Goal: Task Accomplishment & Management: Manage account settings

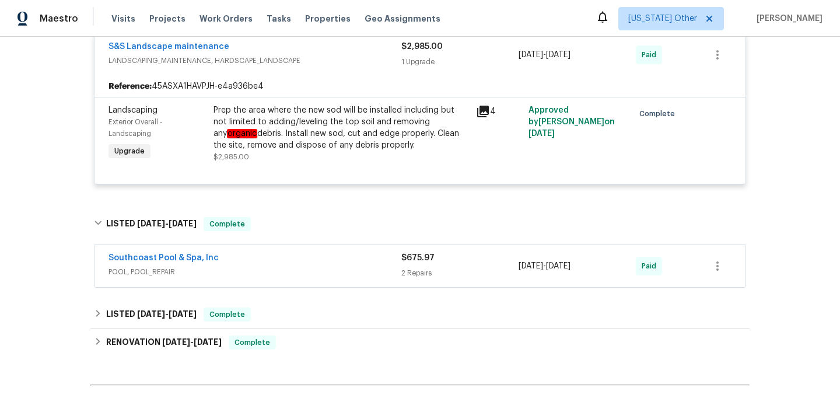
click at [379, 257] on div "Southcoast Pool & Spa, Inc" at bounding box center [255, 259] width 293 height 14
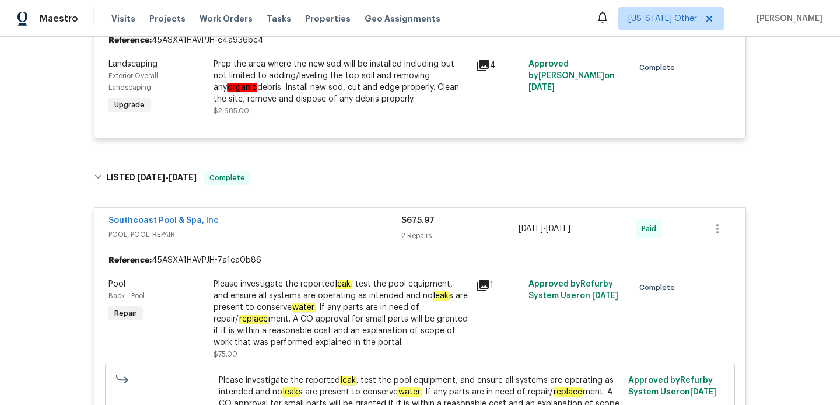
scroll to position [457, 0]
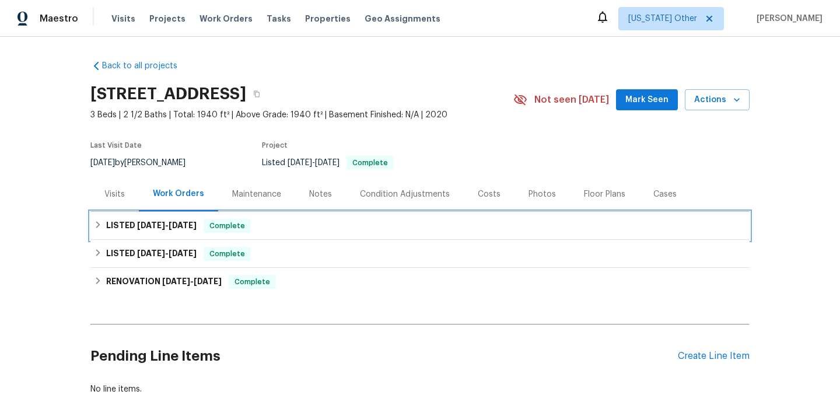
click at [307, 237] on div "LISTED 9/8/25 - 9/10/25 Complete" at bounding box center [419, 226] width 659 height 28
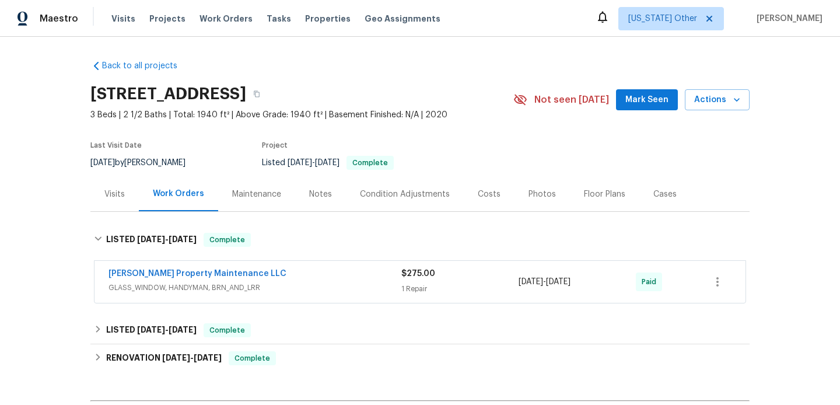
click at [317, 276] on div "Glen Property Maintenance LLC" at bounding box center [255, 275] width 293 height 14
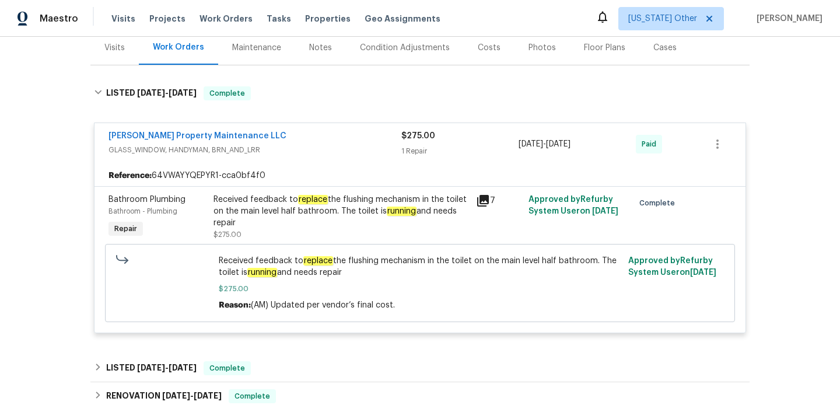
scroll to position [180, 0]
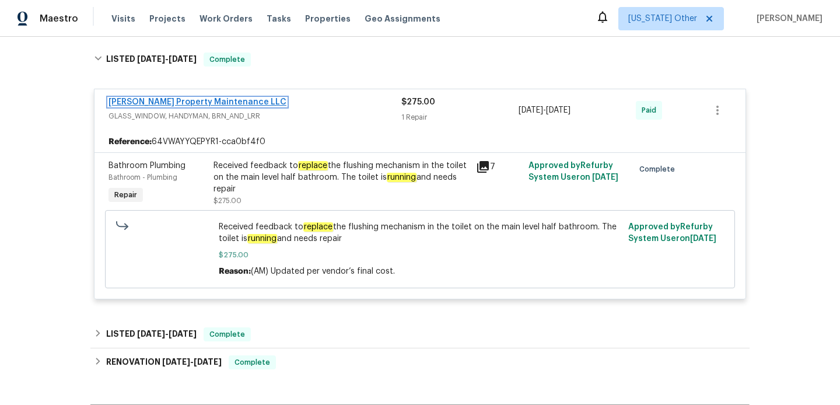
click at [186, 100] on link "Glen Property Maintenance LLC" at bounding box center [198, 102] width 178 height 8
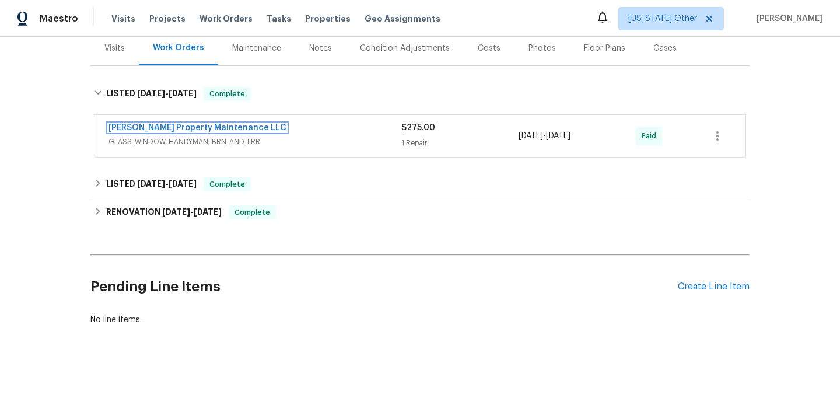
scroll to position [146, 0]
click at [294, 142] on span "GLASS_WINDOW, HANDYMAN, BRN_AND_LRR" at bounding box center [255, 142] width 293 height 12
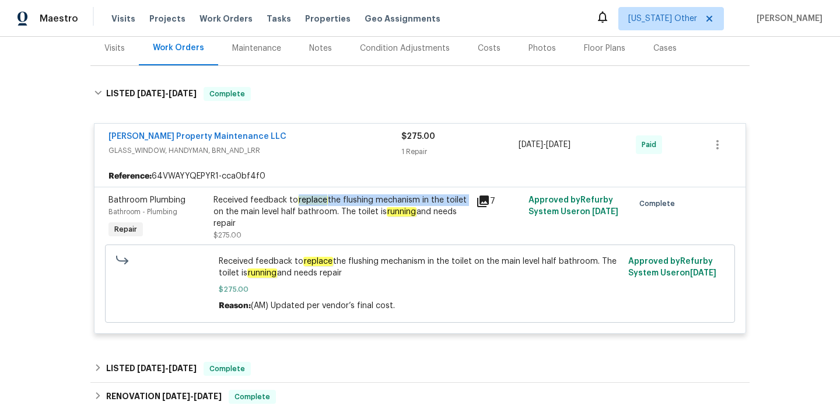
drag, startPoint x: 299, startPoint y: 200, endPoint x: 468, endPoint y: 201, distance: 168.6
click at [468, 201] on div "Received feedback to replace the flushing mechanism in the toilet on the main l…" at bounding box center [342, 211] width 256 height 35
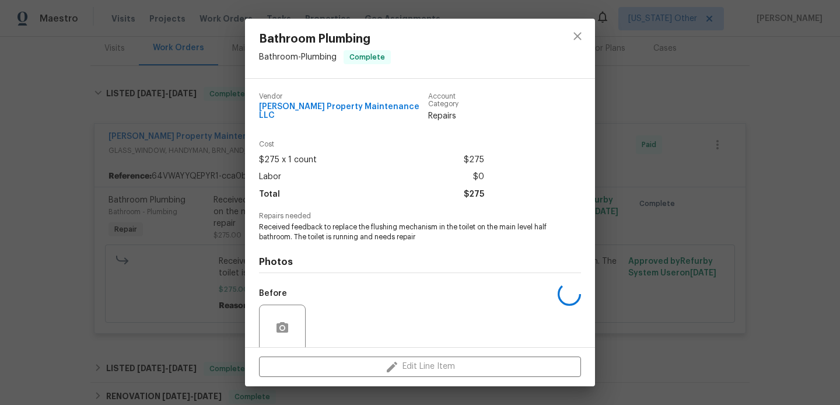
copy div "replace the flushing mechanism in the toilet"
drag, startPoint x: 333, startPoint y: 217, endPoint x: 478, endPoint y: 219, distance: 145.9
click at [478, 222] on span "Received feedback to replace the flushing mechanism in the toilet on the main l…" at bounding box center [404, 232] width 290 height 20
copy span "replace the flushing mechanism in the toilet"
click at [585, 40] on button "close" at bounding box center [578, 36] width 28 height 28
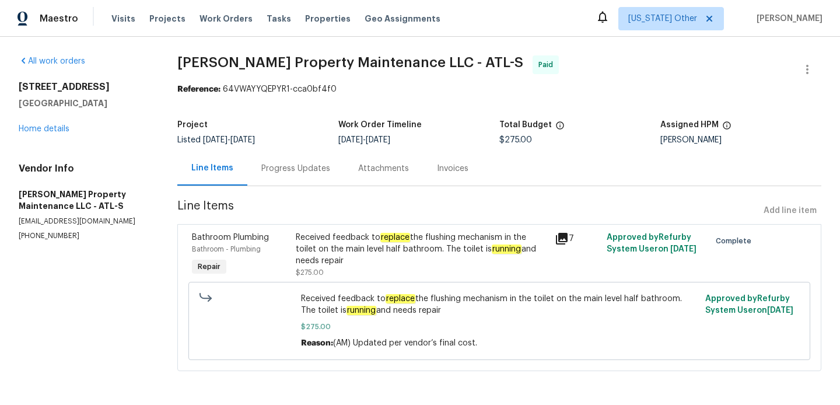
click at [300, 182] on div "Progress Updates" at bounding box center [295, 168] width 97 height 34
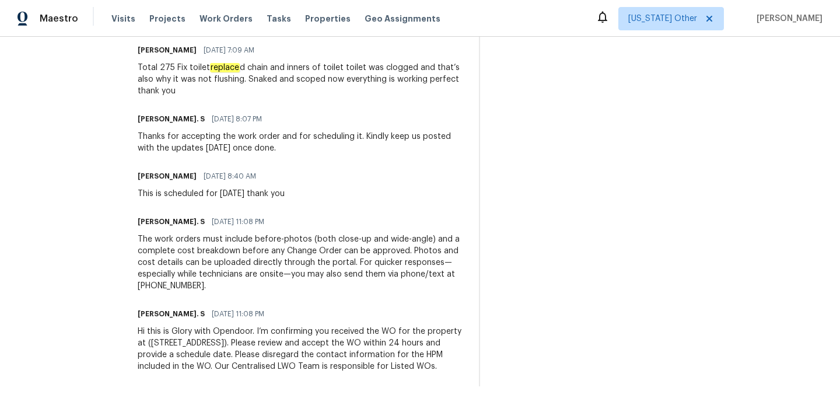
scroll to position [426, 0]
